Goal: Book appointment/travel/reservation

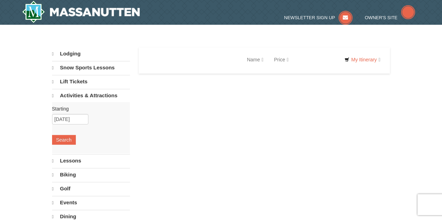
select select "10"
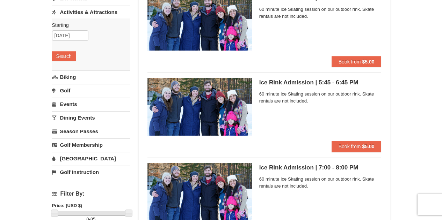
scroll to position [77, 0]
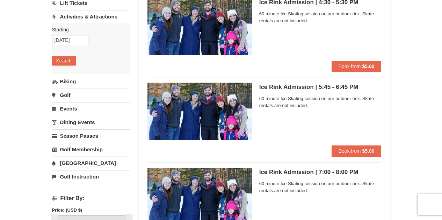
click at [68, 108] on link "Events" at bounding box center [91, 108] width 78 height 13
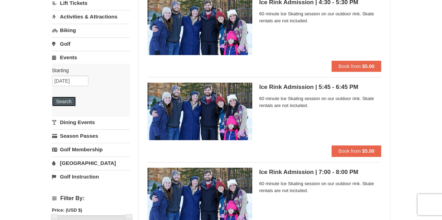
click at [66, 102] on button "Search" at bounding box center [64, 102] width 24 height 10
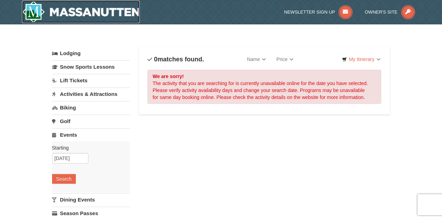
click at [119, 11] on img at bounding box center [81, 12] width 118 height 22
